Goal: Use online tool/utility: Utilize a website feature to perform a specific function

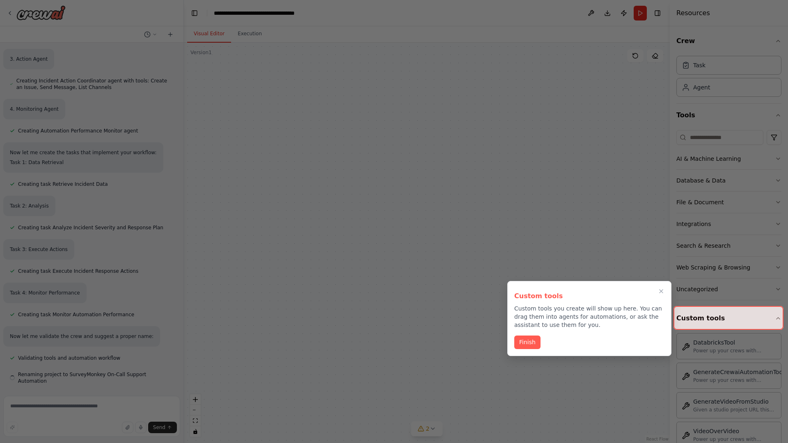
scroll to position [1210, 0]
click at [661, 291] on icon "Close walkthrough" at bounding box center [661, 292] width 4 height 4
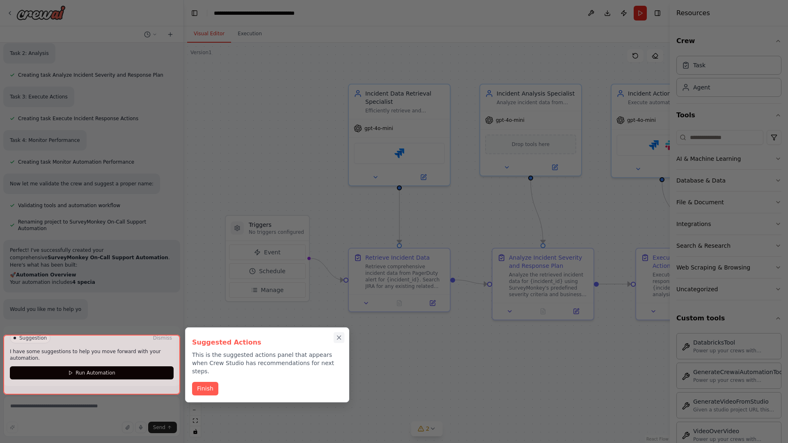
click at [339, 336] on icon "Close walkthrough" at bounding box center [339, 338] width 4 height 4
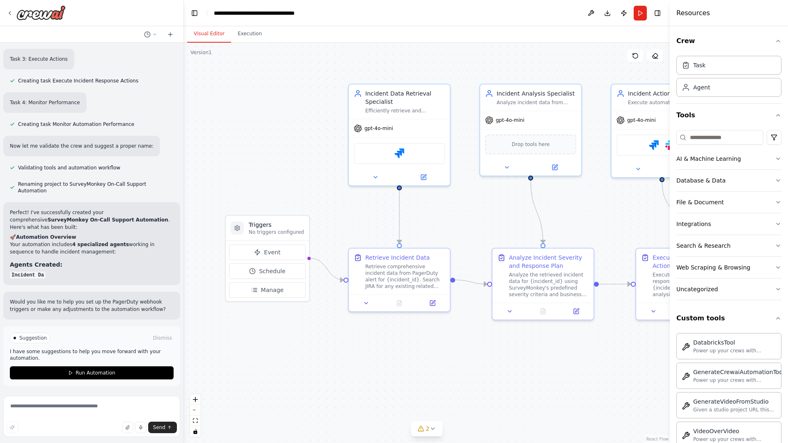
scroll to position [1400, 0]
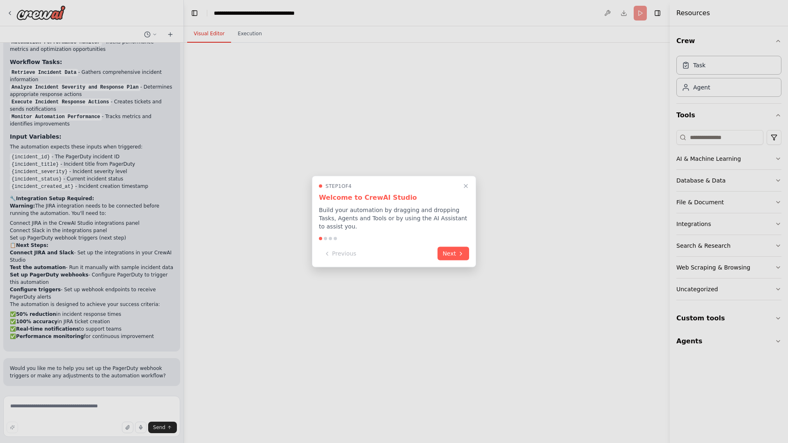
scroll to position [1685, 0]
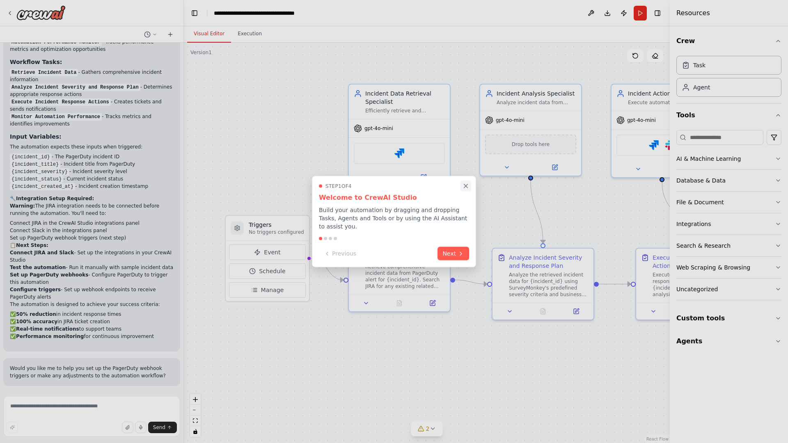
click at [466, 186] on icon "Close walkthrough" at bounding box center [466, 186] width 4 height 4
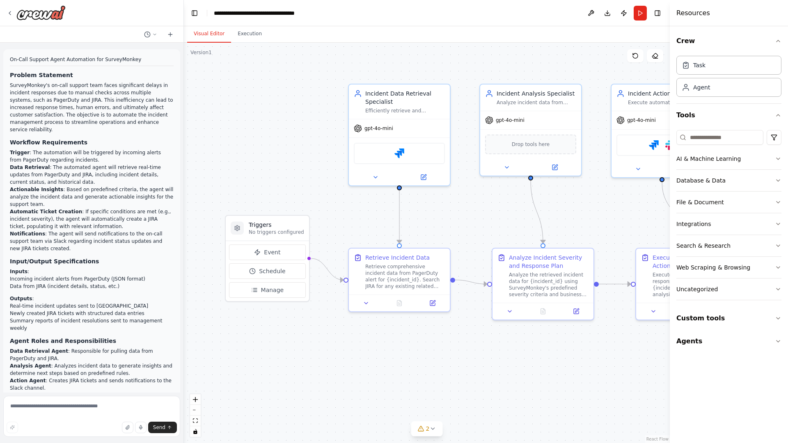
click at [11, 57] on p "On-Call Support Agent Automation for SurveyMonkey" at bounding box center [92, 59] width 164 height 7
click at [242, 90] on div ".deletable-edge-delete-btn { width: 20px; height: 20px; border: 0px solid #ffff…" at bounding box center [427, 243] width 486 height 400
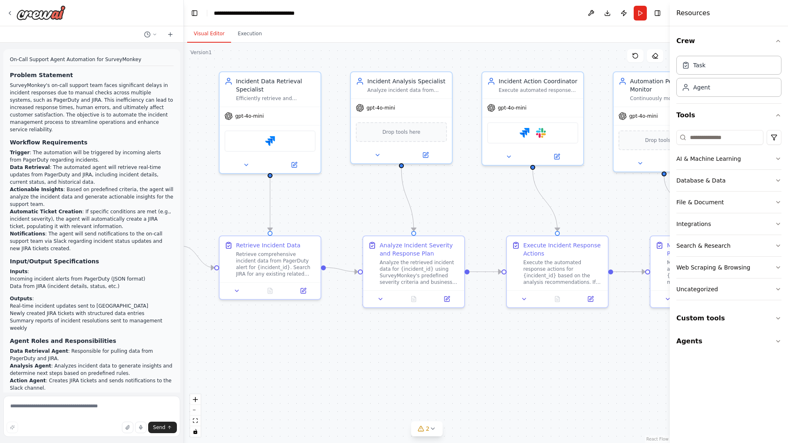
drag, startPoint x: 222, startPoint y: 230, endPoint x: 50, endPoint y: 214, distance: 173.1
click at [50, 214] on div "On-Call Support Agent Automation for SurveyMonkey Problem Statement SurveyMonke…" at bounding box center [394, 221] width 788 height 443
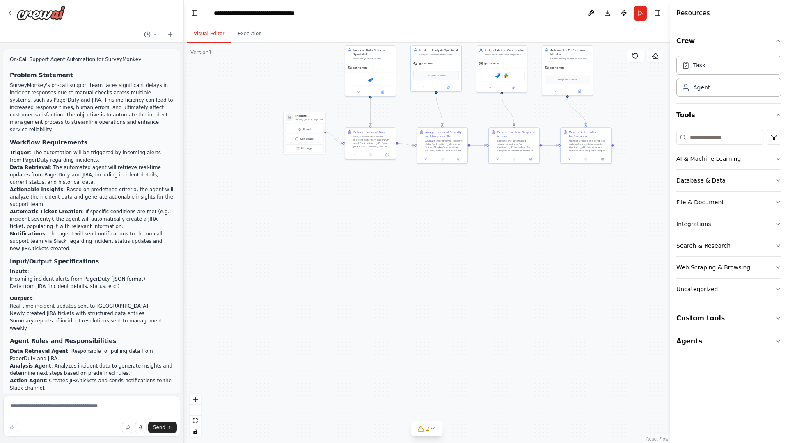
drag, startPoint x: 317, startPoint y: 341, endPoint x: 338, endPoint y: 128, distance: 213.9
click at [338, 128] on div ".deletable-edge-delete-btn { width: 20px; height: 20px; border: 0px solid #ffff…" at bounding box center [427, 243] width 486 height 400
